Goal: Task Accomplishment & Management: Manage account settings

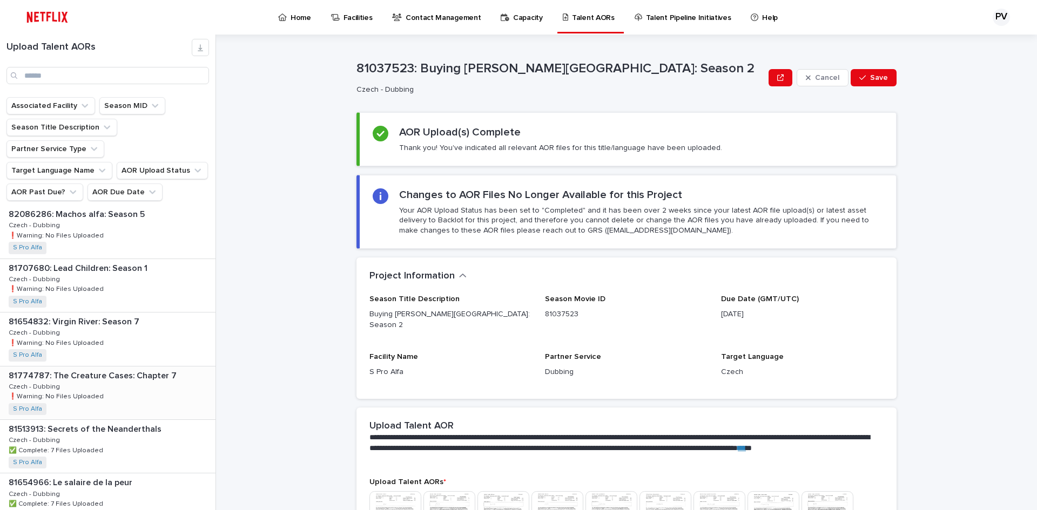
scroll to position [756, 0]
click at [294, 19] on p "Home" at bounding box center [301, 11] width 21 height 23
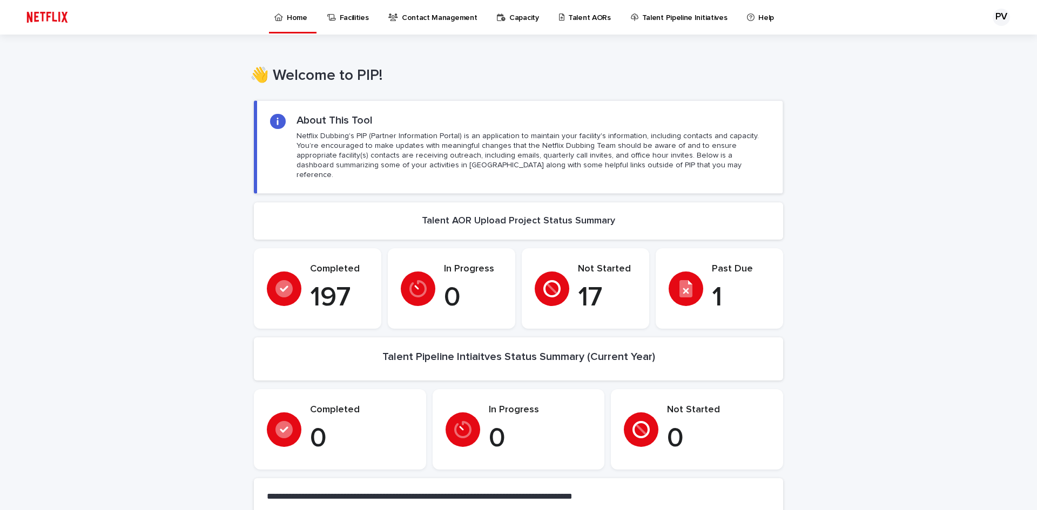
click at [681, 280] on icon at bounding box center [685, 288] width 13 height 17
click at [576, 15] on p "Talent AORs" at bounding box center [589, 11] width 43 height 23
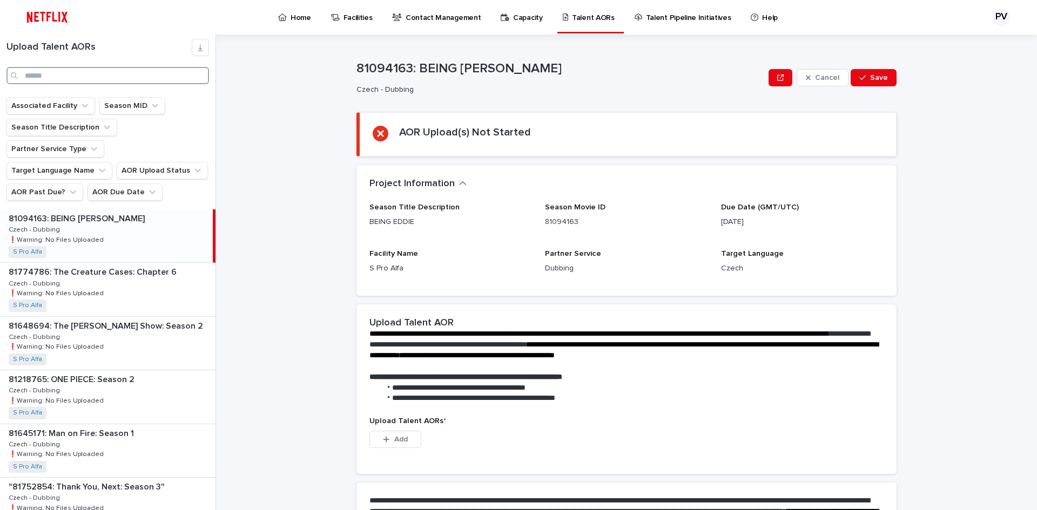
click at [60, 77] on input "Search" at bounding box center [107, 75] width 203 height 17
click at [147, 187] on icon "AOR Due Date" at bounding box center [152, 192] width 11 height 11
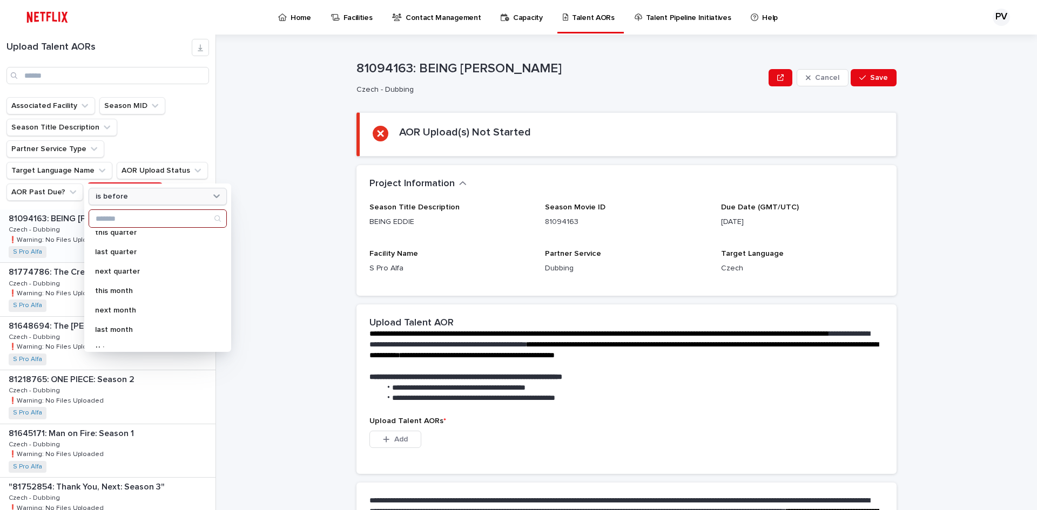
scroll to position [83, 0]
click at [178, 162] on button "AOR Upload Status" at bounding box center [162, 170] width 91 height 17
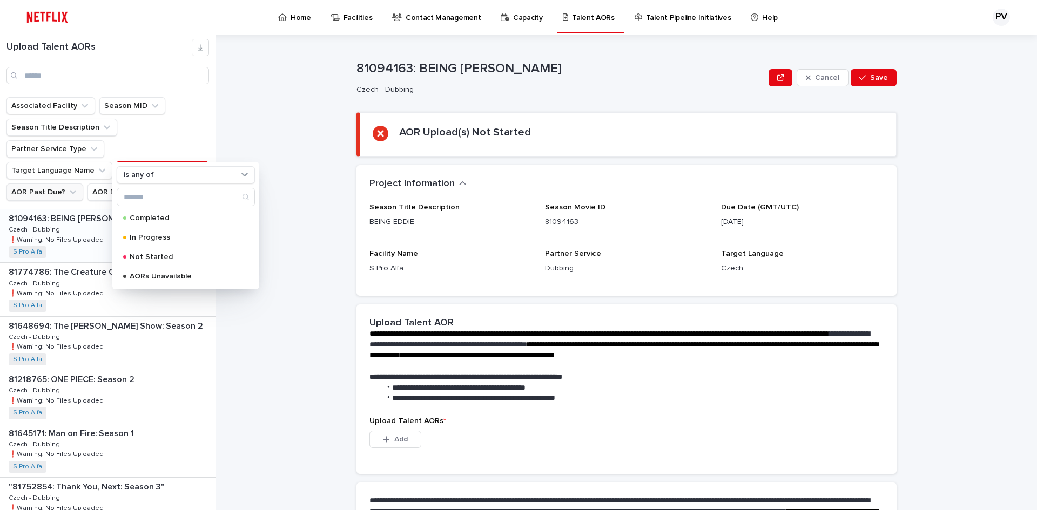
click at [60, 184] on button "AOR Past Due?" at bounding box center [44, 192] width 77 height 17
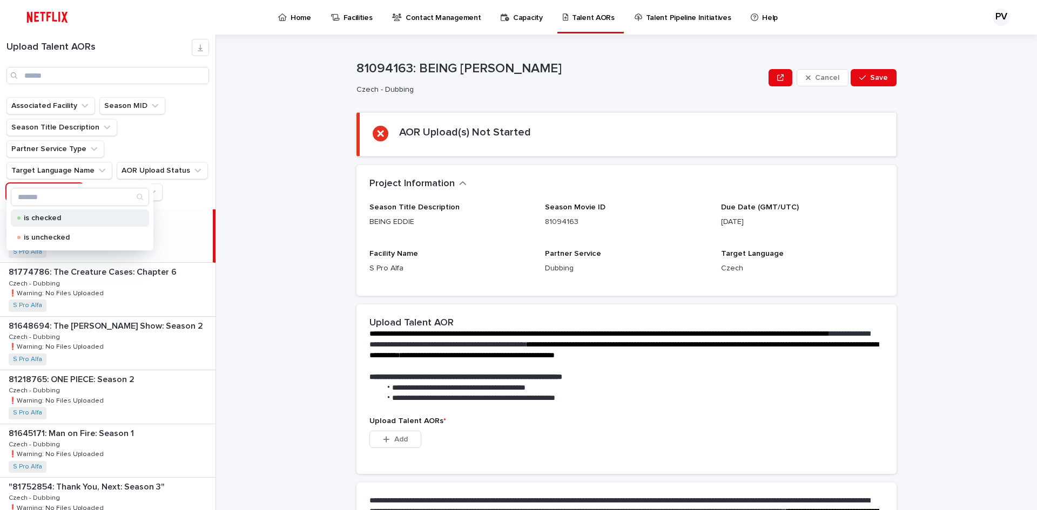
click at [51, 220] on p "is checked" at bounding box center [78, 218] width 108 height 8
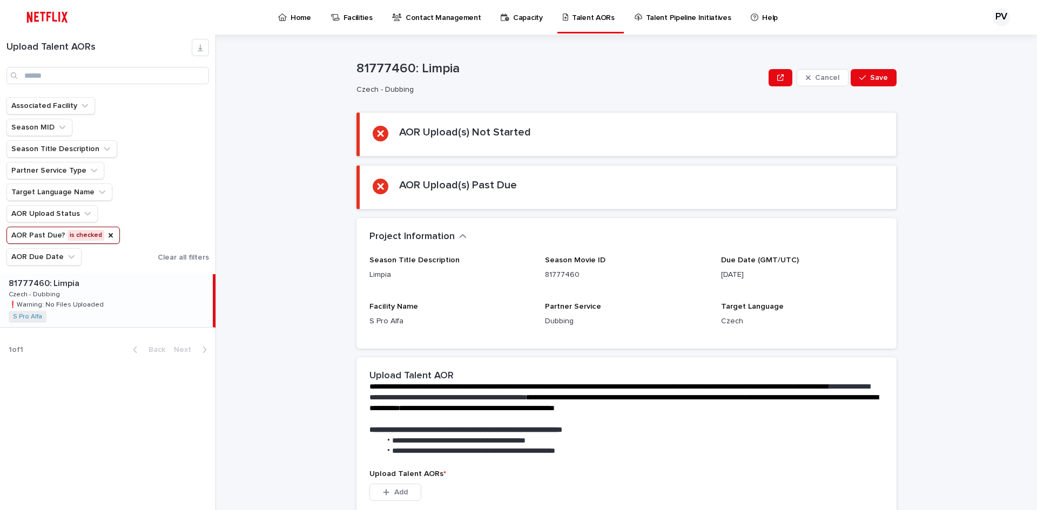
click at [112, 287] on p at bounding box center [109, 284] width 200 height 10
click at [118, 292] on div "81777460: Limpia 81777460: Limpia Czech - Dubbing Czech - Dubbing ❗️Warning: No…" at bounding box center [106, 300] width 213 height 53
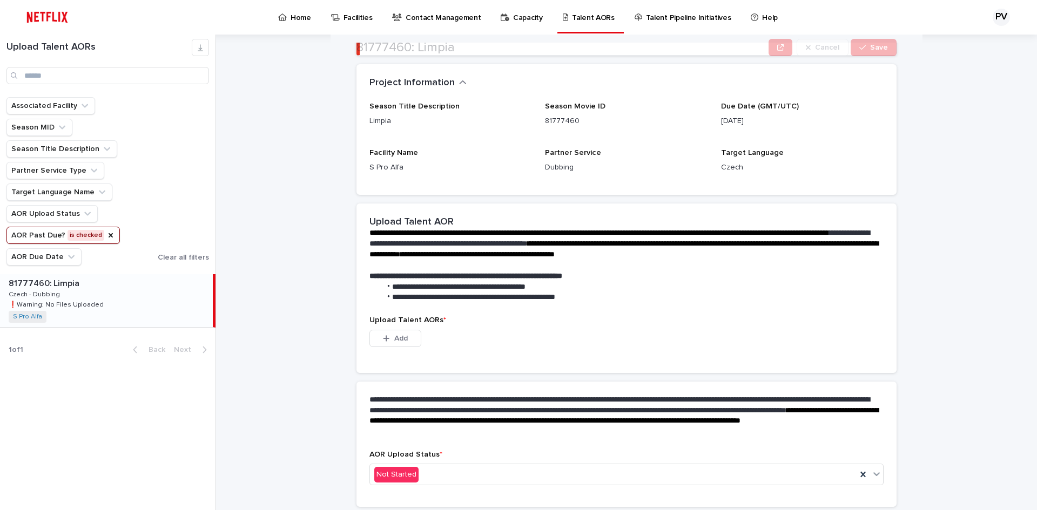
scroll to position [190, 0]
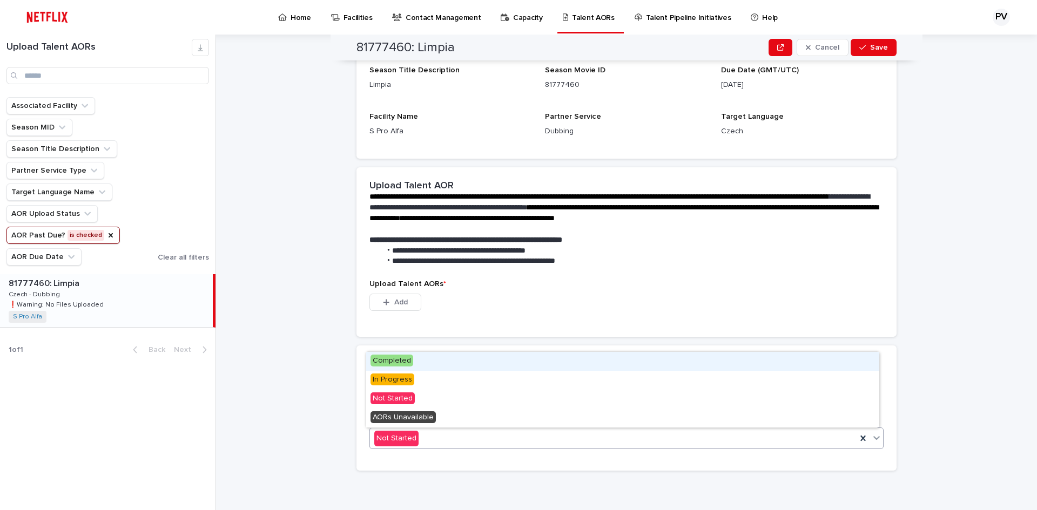
click at [436, 439] on div "Not Started" at bounding box center [613, 439] width 487 height 18
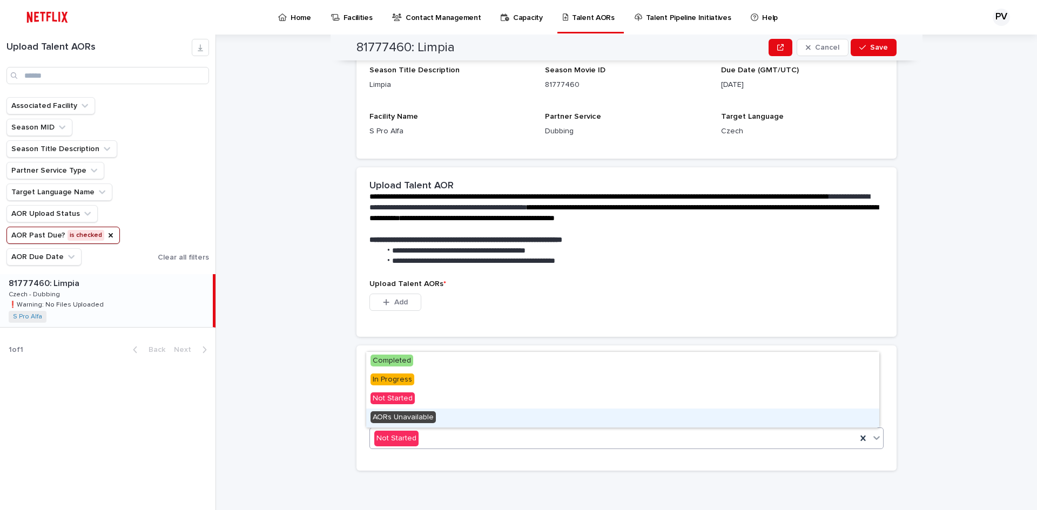
click at [409, 419] on span "AORs Unavailable" at bounding box center [403, 418] width 65 height 12
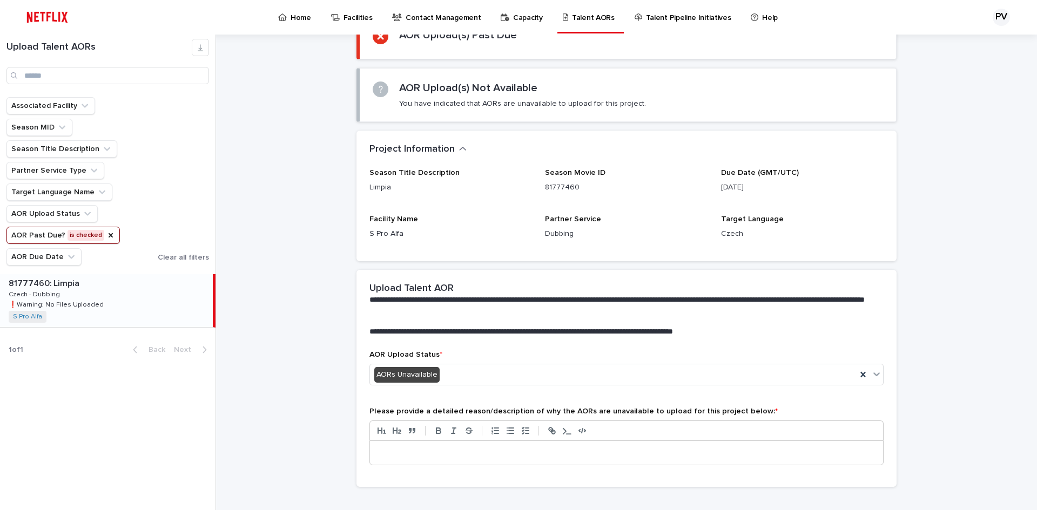
scroll to position [113, 0]
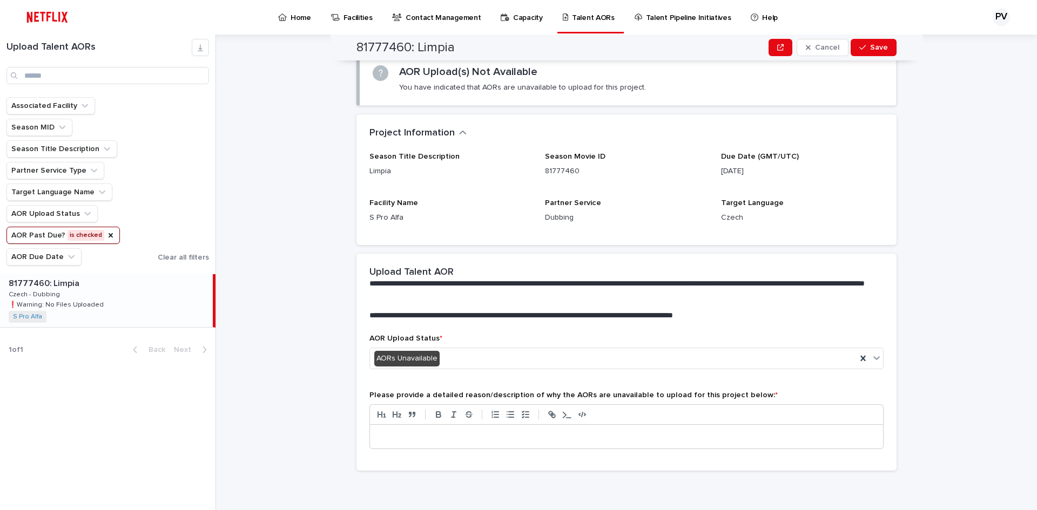
click at [408, 435] on p at bounding box center [626, 437] width 497 height 11
click at [378, 438] on p "**********" at bounding box center [626, 437] width 497 height 11
click at [372, 440] on div "**********" at bounding box center [626, 437] width 513 height 24
click at [555, 441] on p "**********" at bounding box center [626, 437] width 497 height 11
click at [871, 51] on span "Save" at bounding box center [879, 48] width 18 height 8
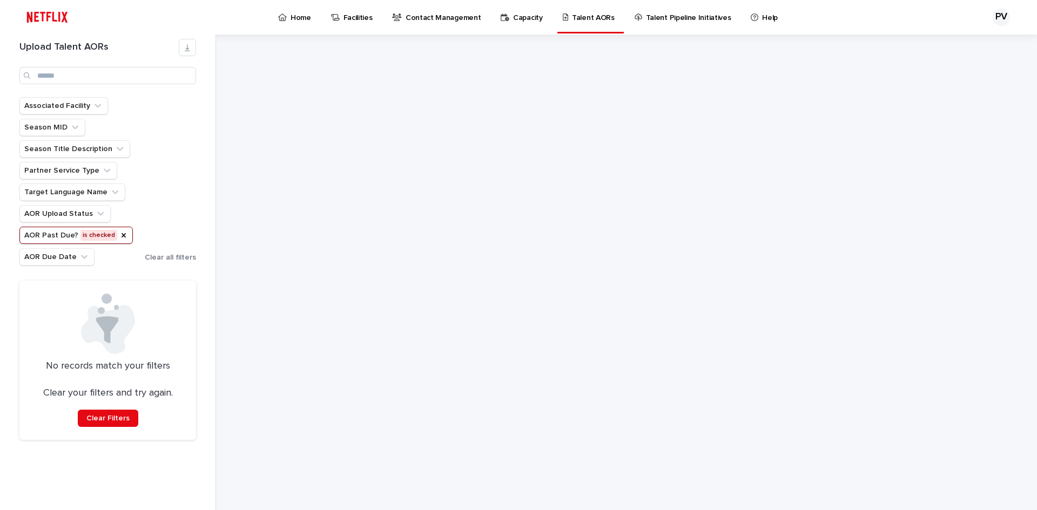
scroll to position [0, 0]
click at [119, 235] on icon "AOR Past Due?" at bounding box center [123, 235] width 9 height 9
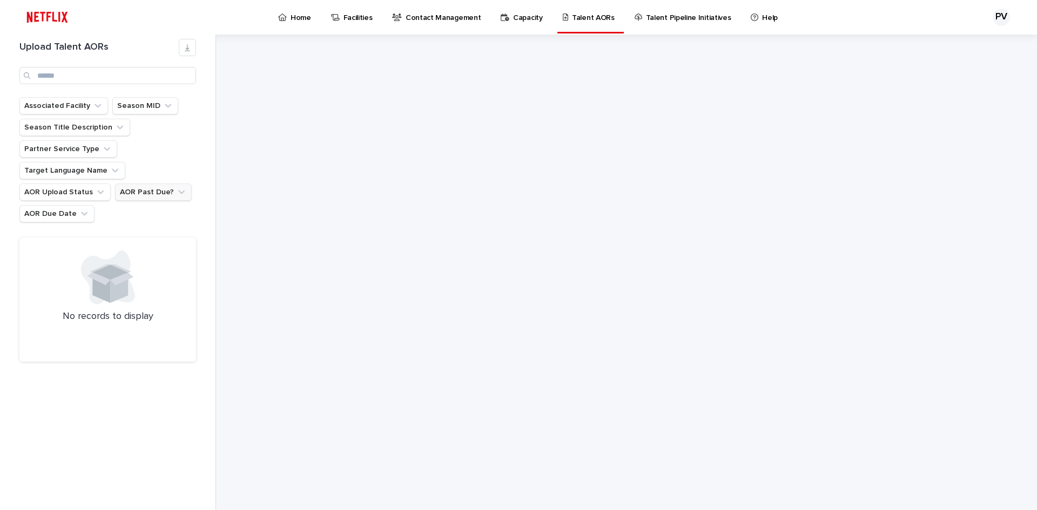
click at [293, 15] on p "Home" at bounding box center [301, 11] width 21 height 23
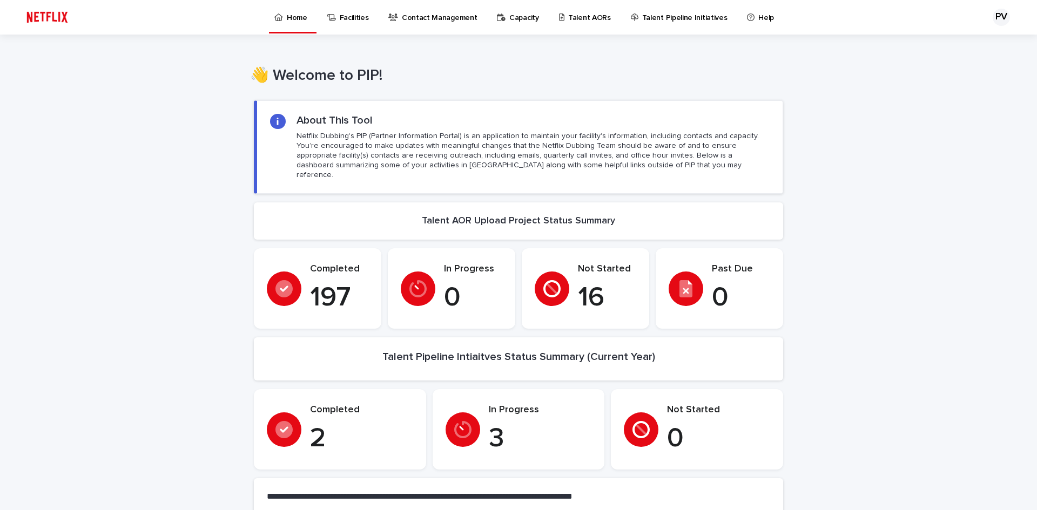
click at [582, 16] on p "Talent AORs" at bounding box center [589, 11] width 43 height 23
